Goal: Task Accomplishment & Management: Complete application form

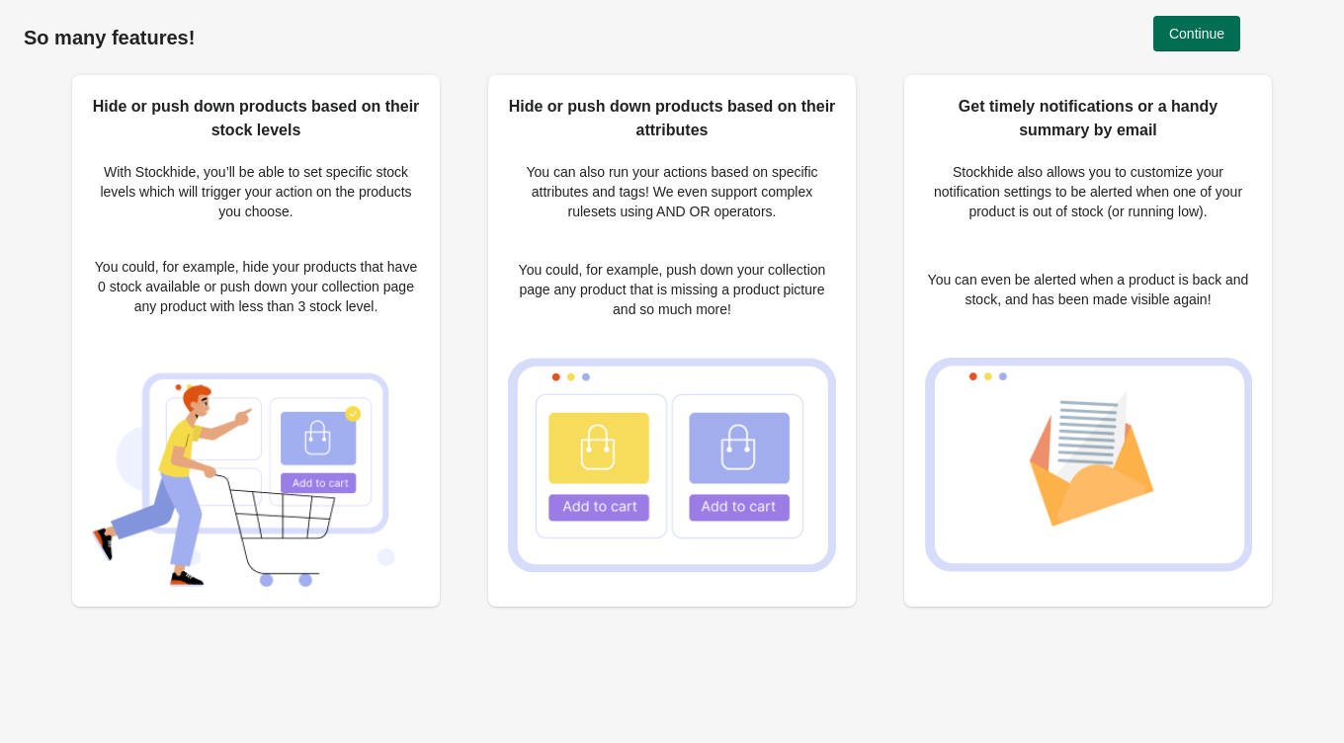
click at [1207, 42] on button "Continue" at bounding box center [1196, 34] width 87 height 36
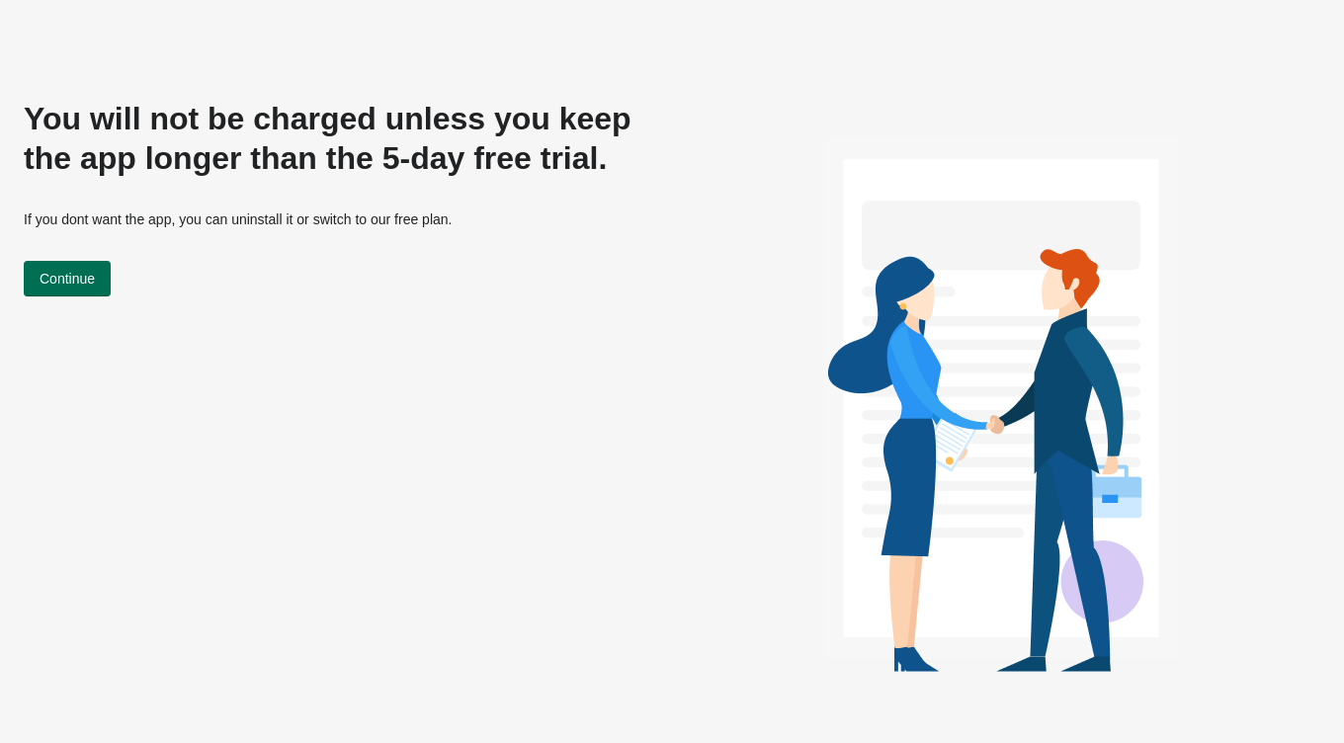
click at [91, 274] on span "Continue" at bounding box center [67, 279] width 55 height 16
